Goal: Navigation & Orientation: Find specific page/section

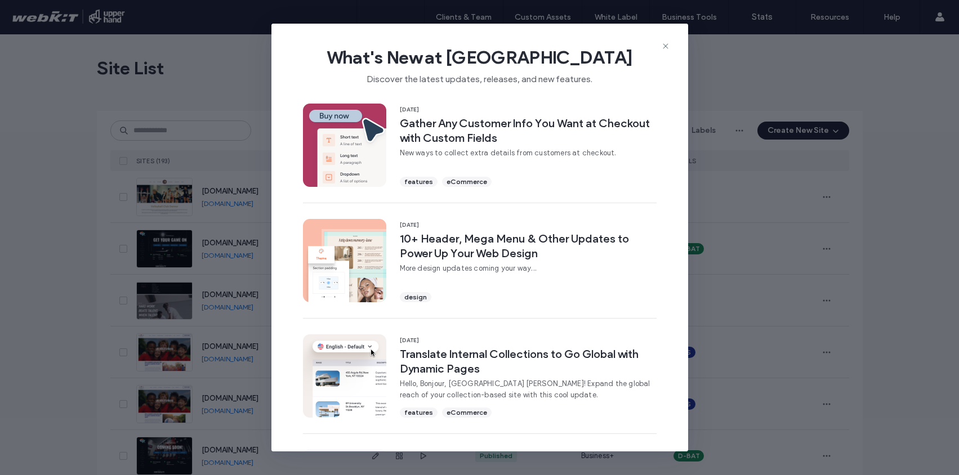
click at [664, 44] on icon at bounding box center [665, 46] width 9 height 9
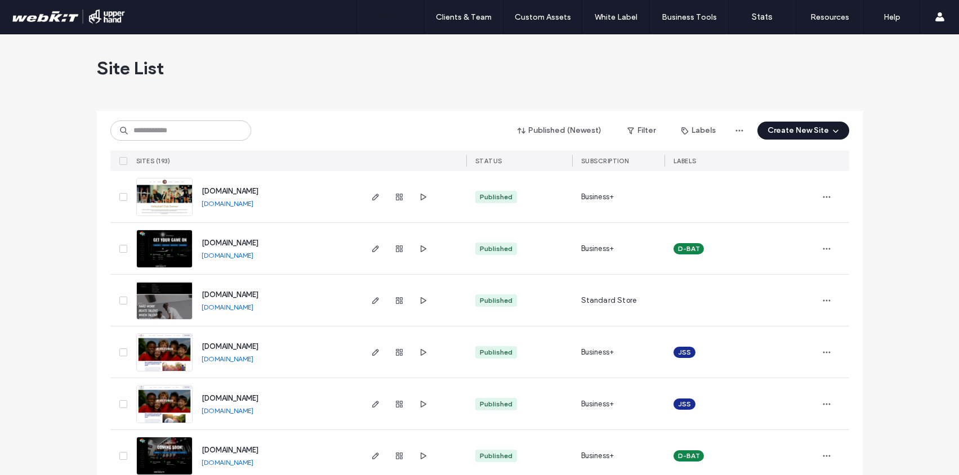
click at [224, 202] on link "[DOMAIN_NAME]" at bounding box center [228, 203] width 52 height 8
click at [374, 197] on icon "button" at bounding box center [375, 197] width 9 height 9
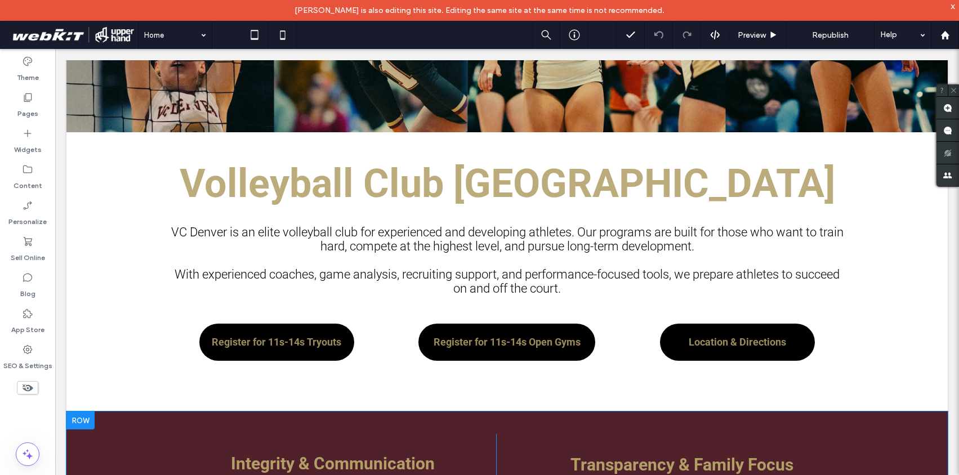
scroll to position [721, 0]
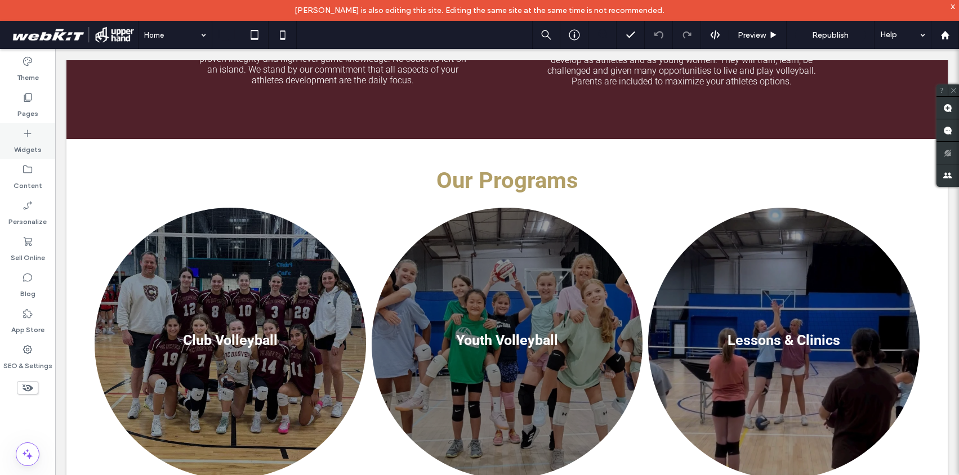
click at [32, 134] on icon at bounding box center [27, 133] width 11 height 11
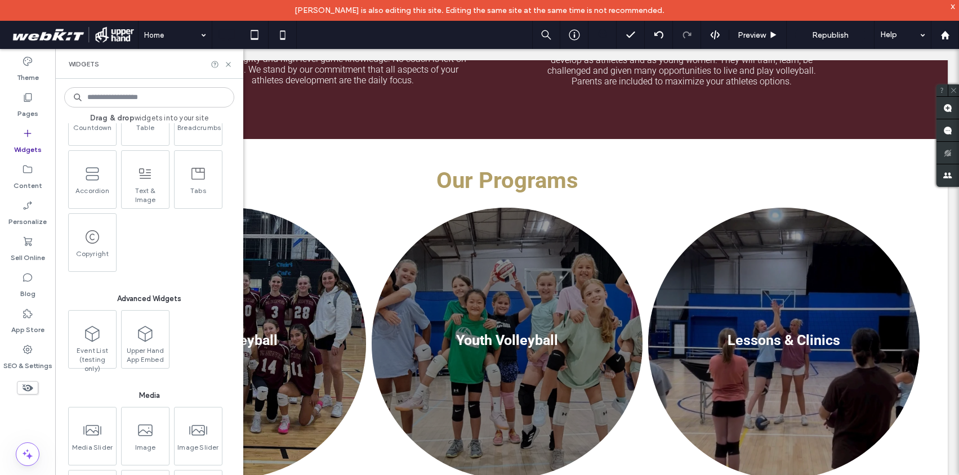
scroll to position [825, 0]
click at [229, 63] on use at bounding box center [228, 64] width 5 height 5
